Goal: Complete application form

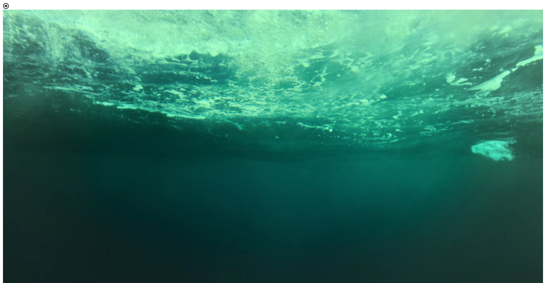
scroll to position [40, 0]
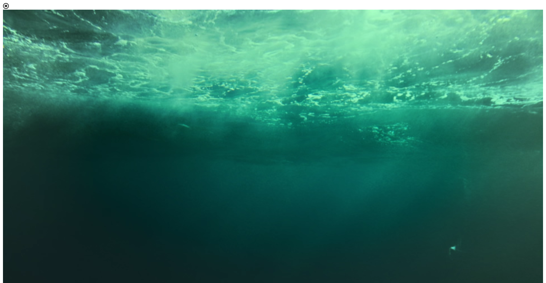
scroll to position [4, 33]
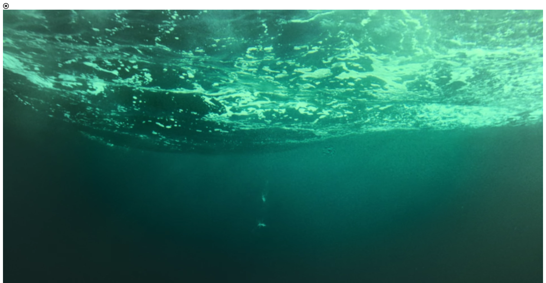
select select "[object Object]"
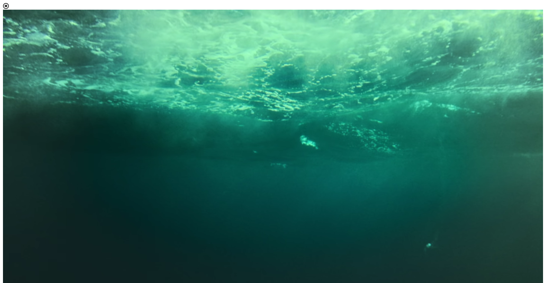
scroll to position [50, 0]
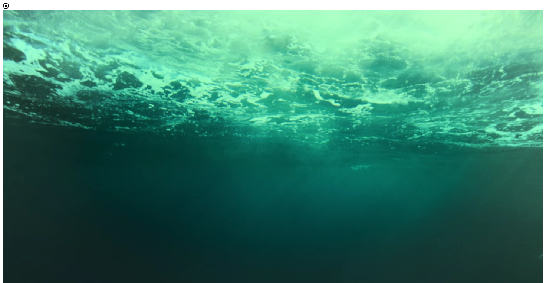
scroll to position [56, 0]
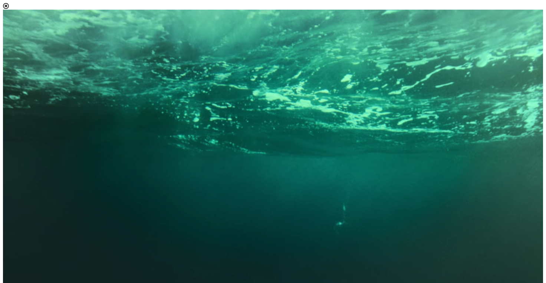
scroll to position [0, 0]
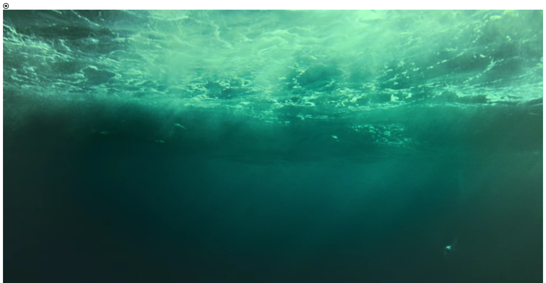
scroll to position [412, 0]
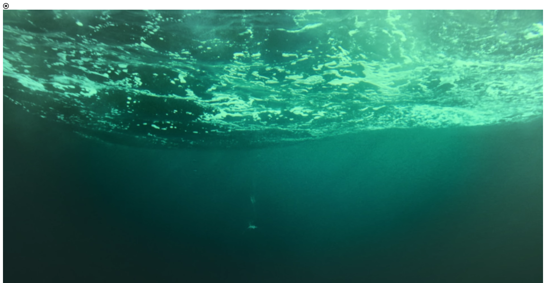
scroll to position [485, 0]
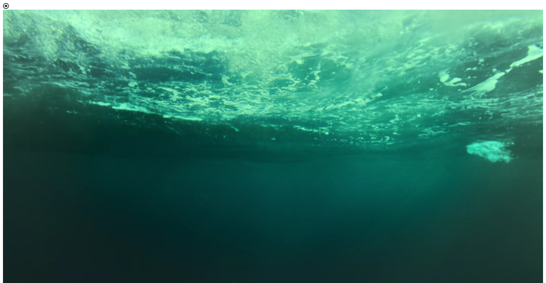
scroll to position [81, 0]
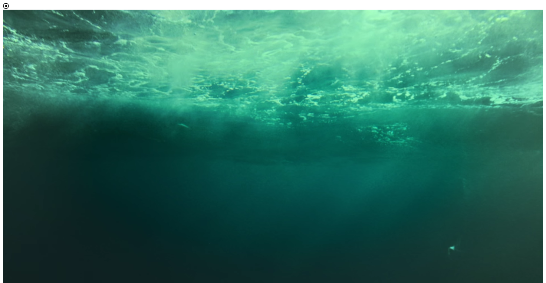
scroll to position [20, 0]
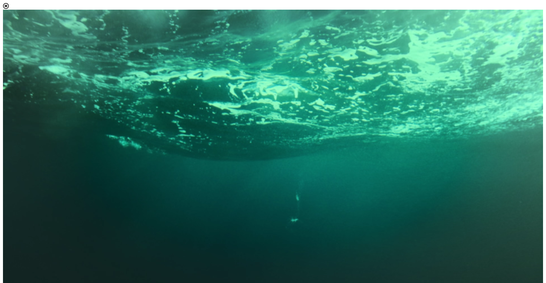
scroll to position [111, 0]
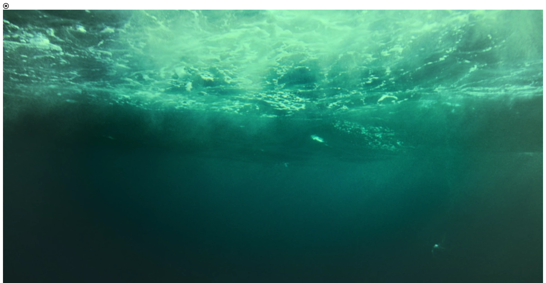
scroll to position [60, 0]
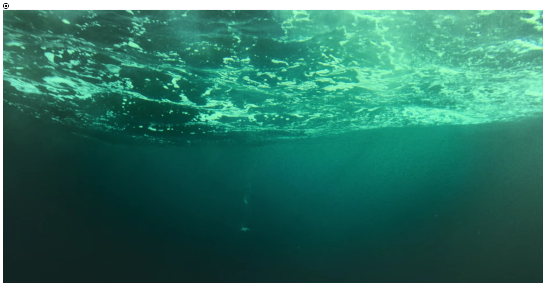
scroll to position [309, 0]
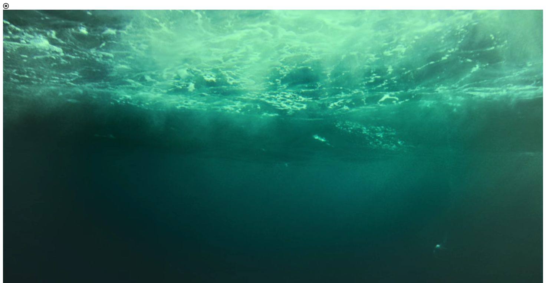
scroll to position [111, 0]
